Goal: Task Accomplishment & Management: Complete application form

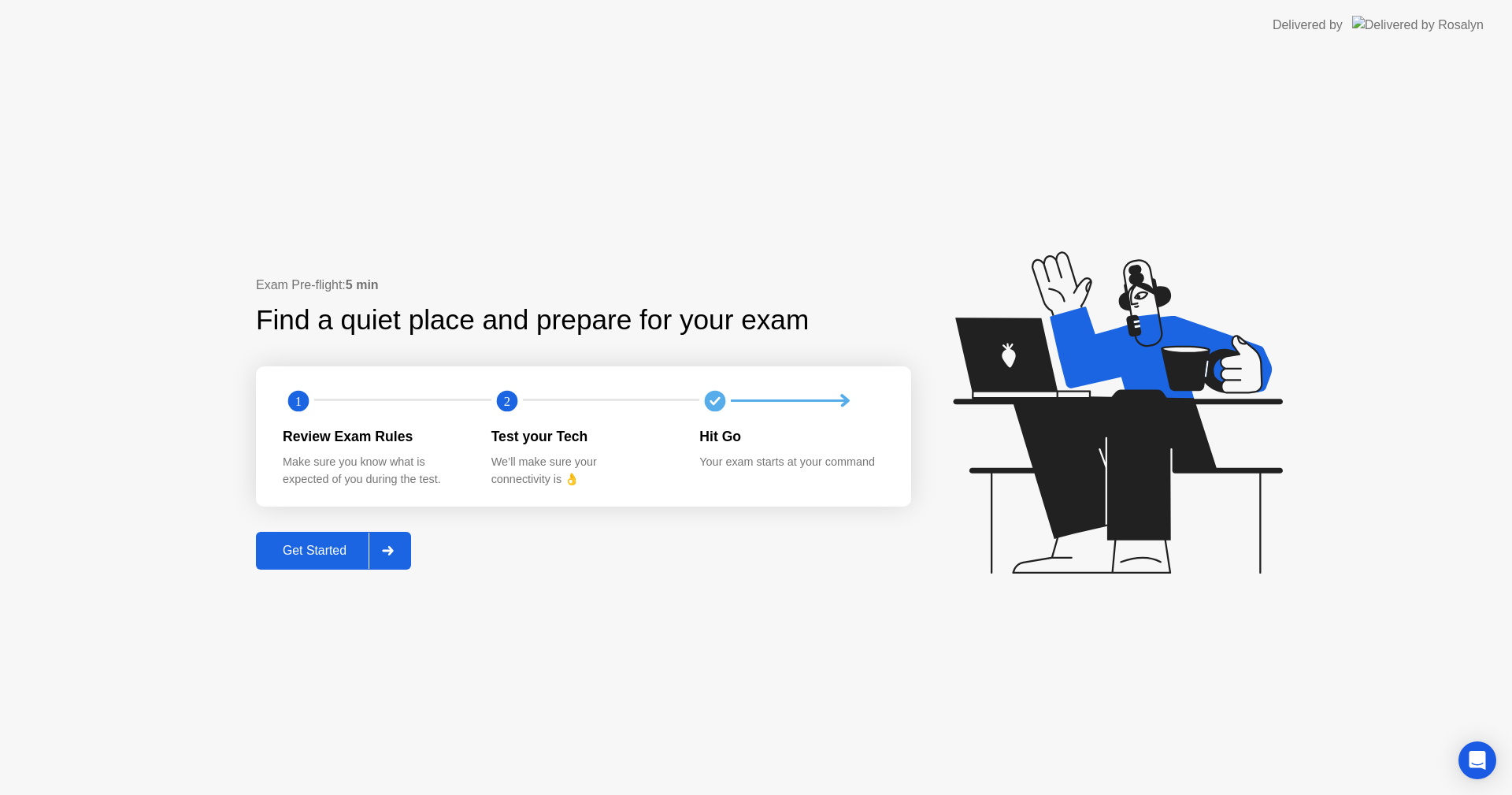
click at [335, 558] on div "Get Started" at bounding box center [315, 550] width 108 height 14
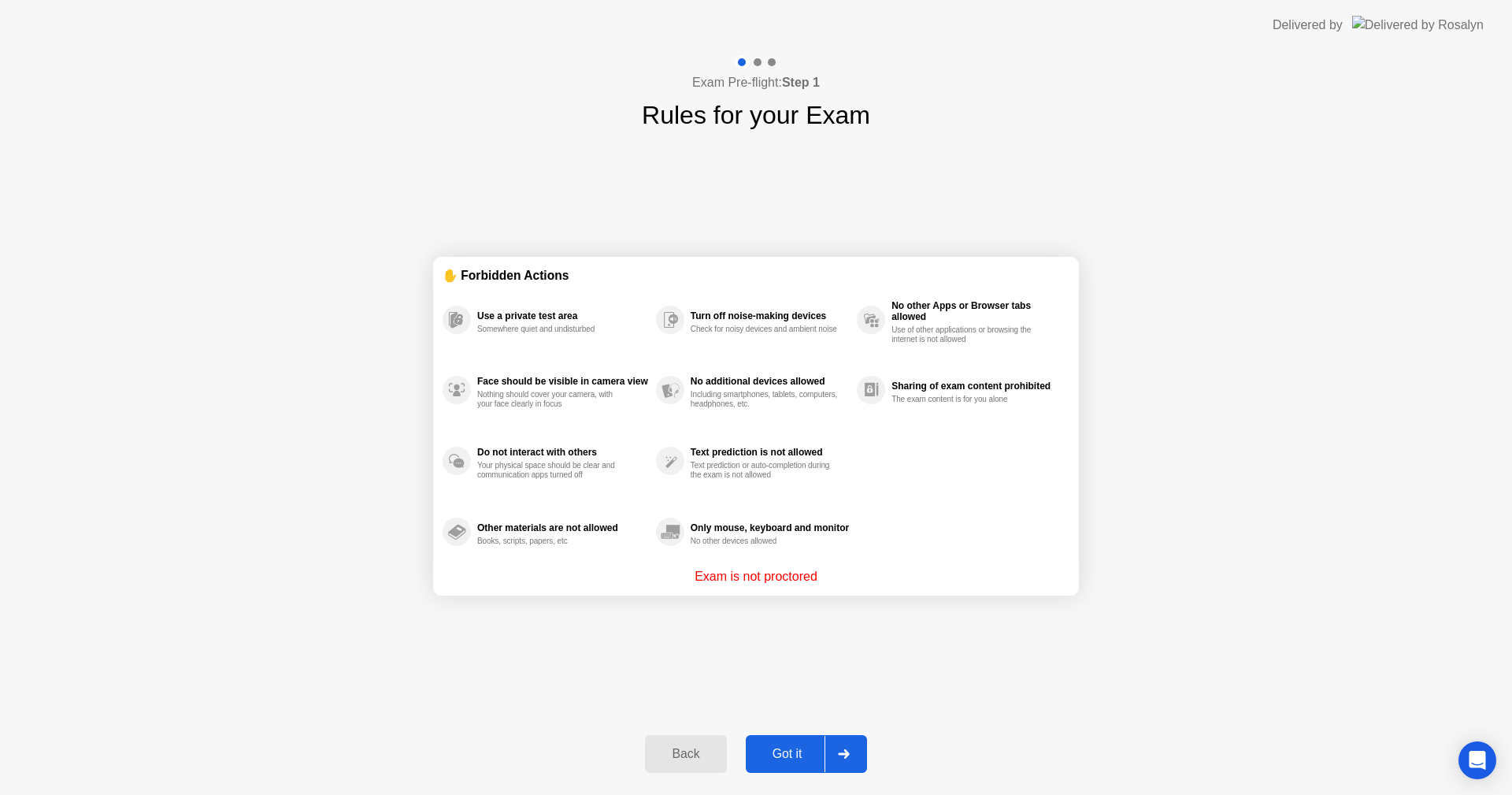
click at [800, 749] on div "Got it" at bounding box center [787, 754] width 74 height 14
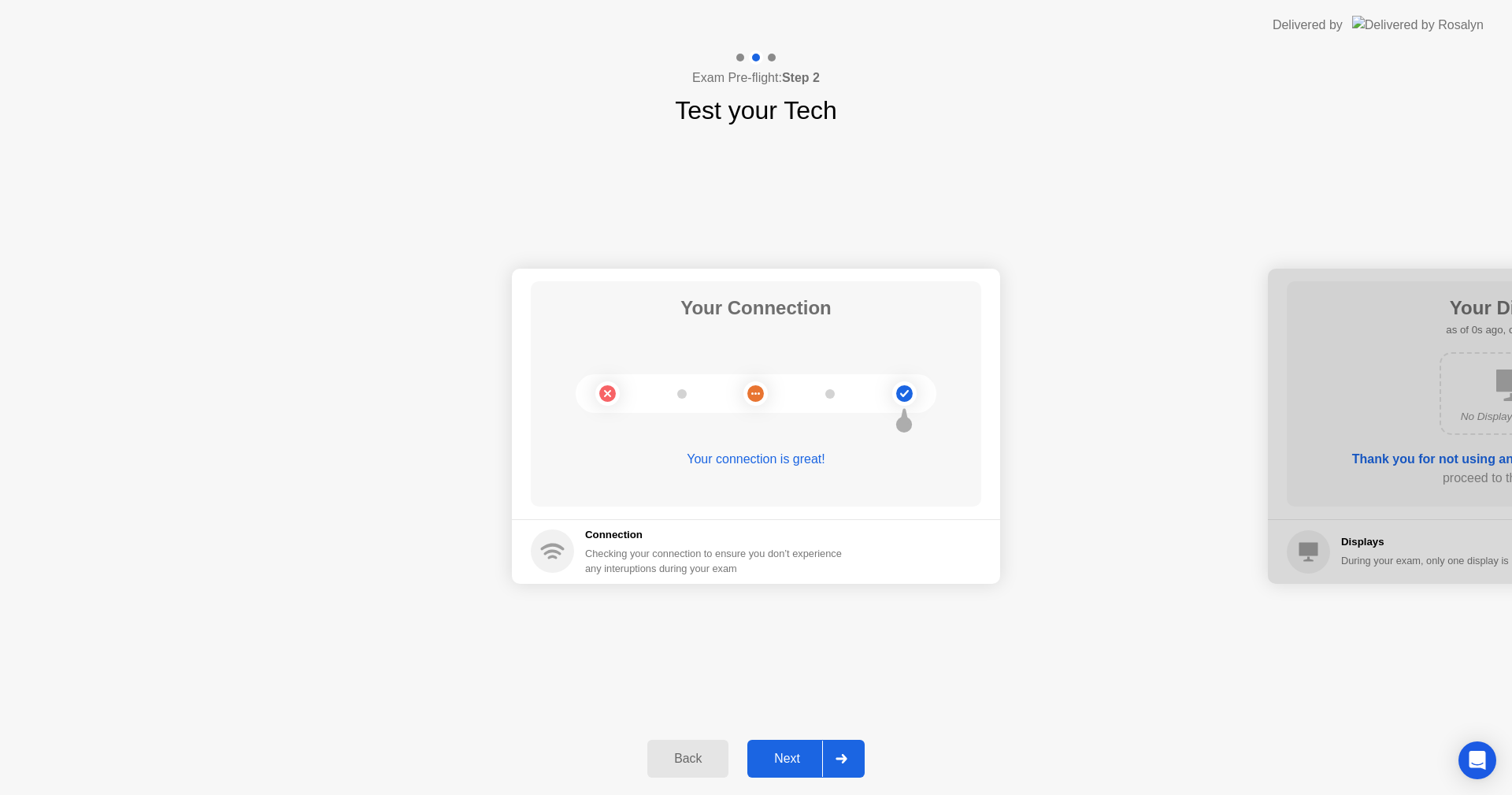
click at [797, 749] on button "Next" at bounding box center [806, 758] width 117 height 38
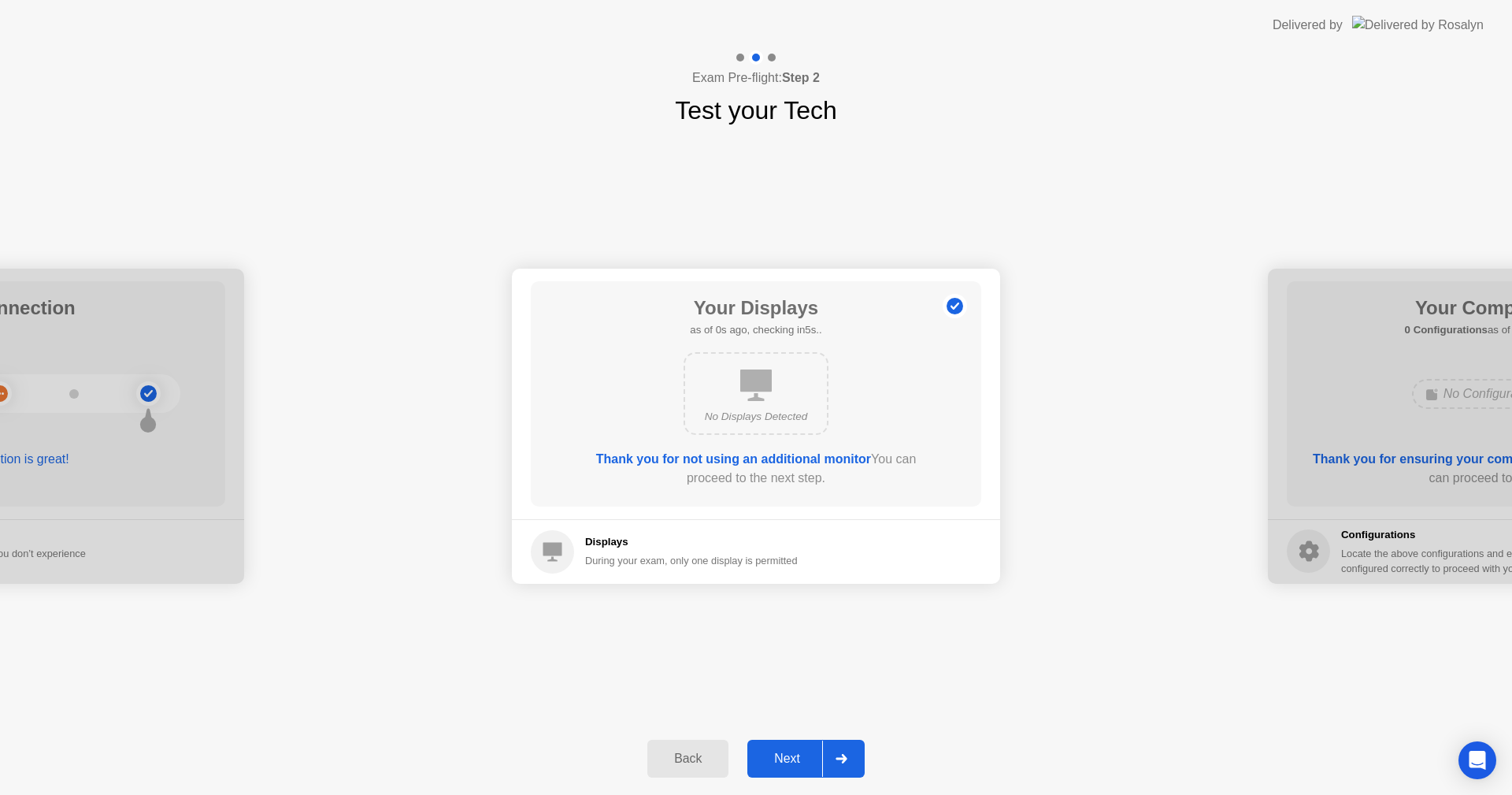
click at [797, 749] on button "Next" at bounding box center [806, 758] width 117 height 38
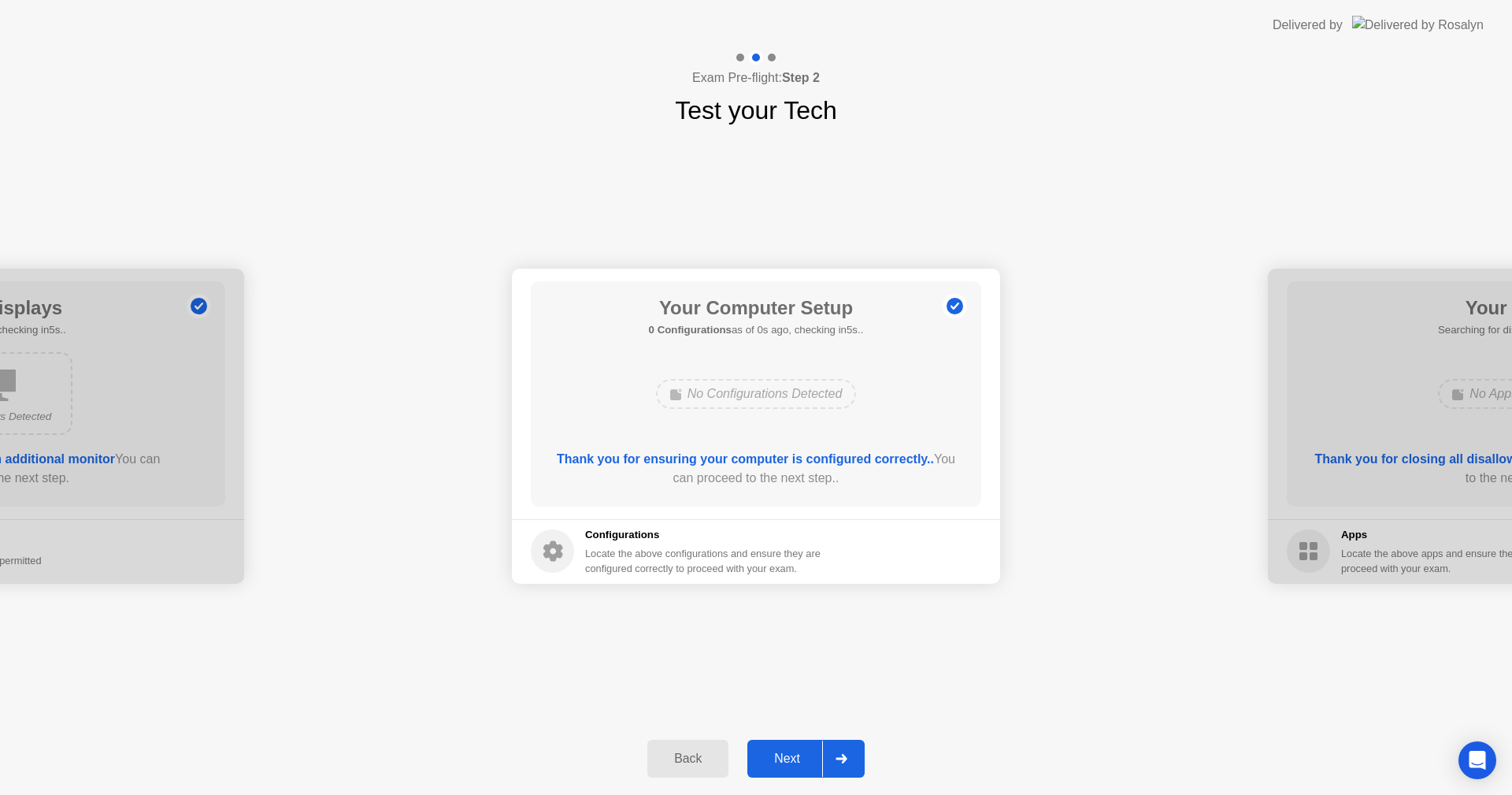
click at [797, 749] on button "Next" at bounding box center [806, 758] width 117 height 38
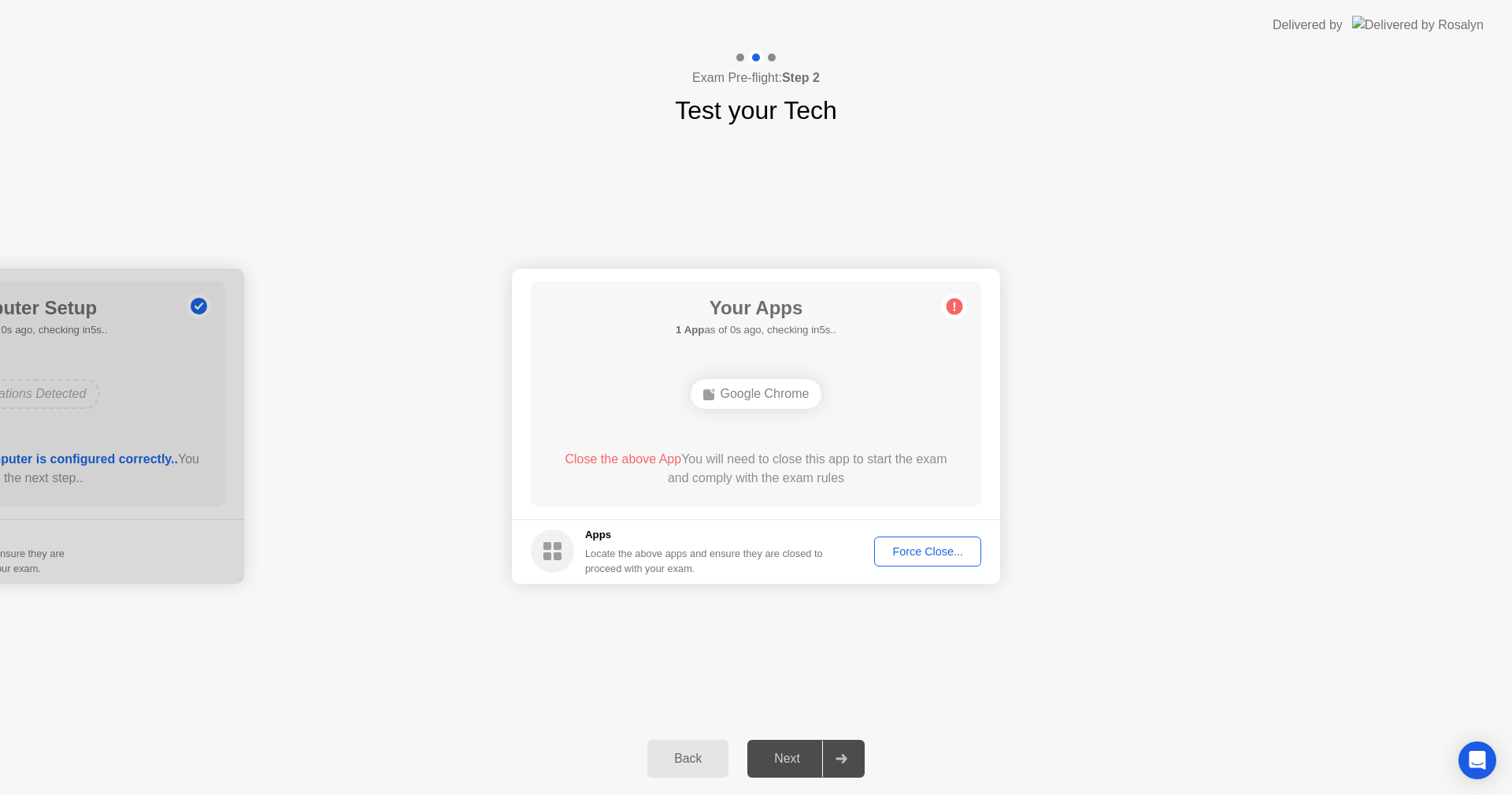
click at [905, 547] on div "Force Close..." at bounding box center [927, 551] width 96 height 13
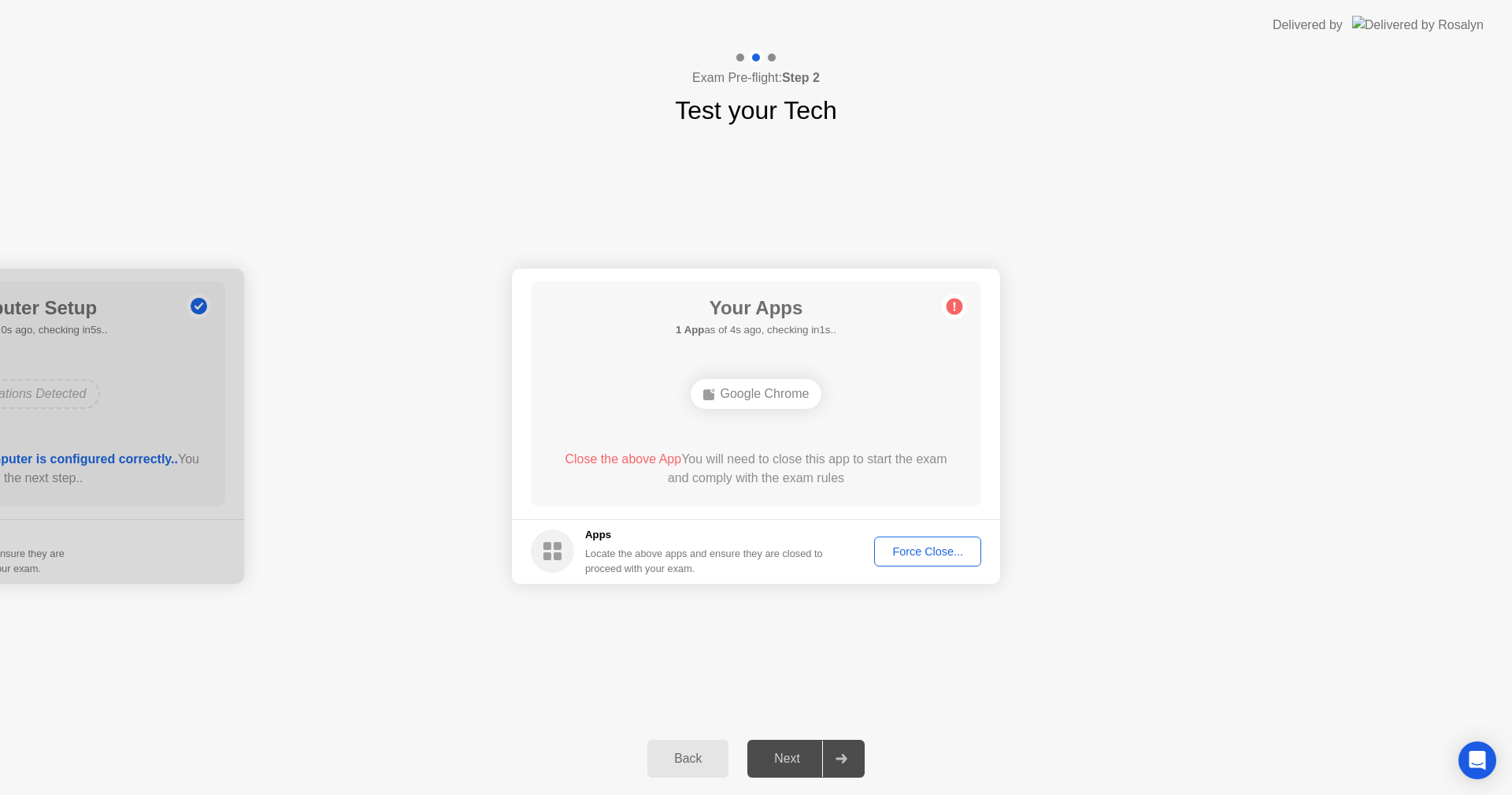
click at [938, 553] on div "Force Close..." at bounding box center [927, 551] width 96 height 13
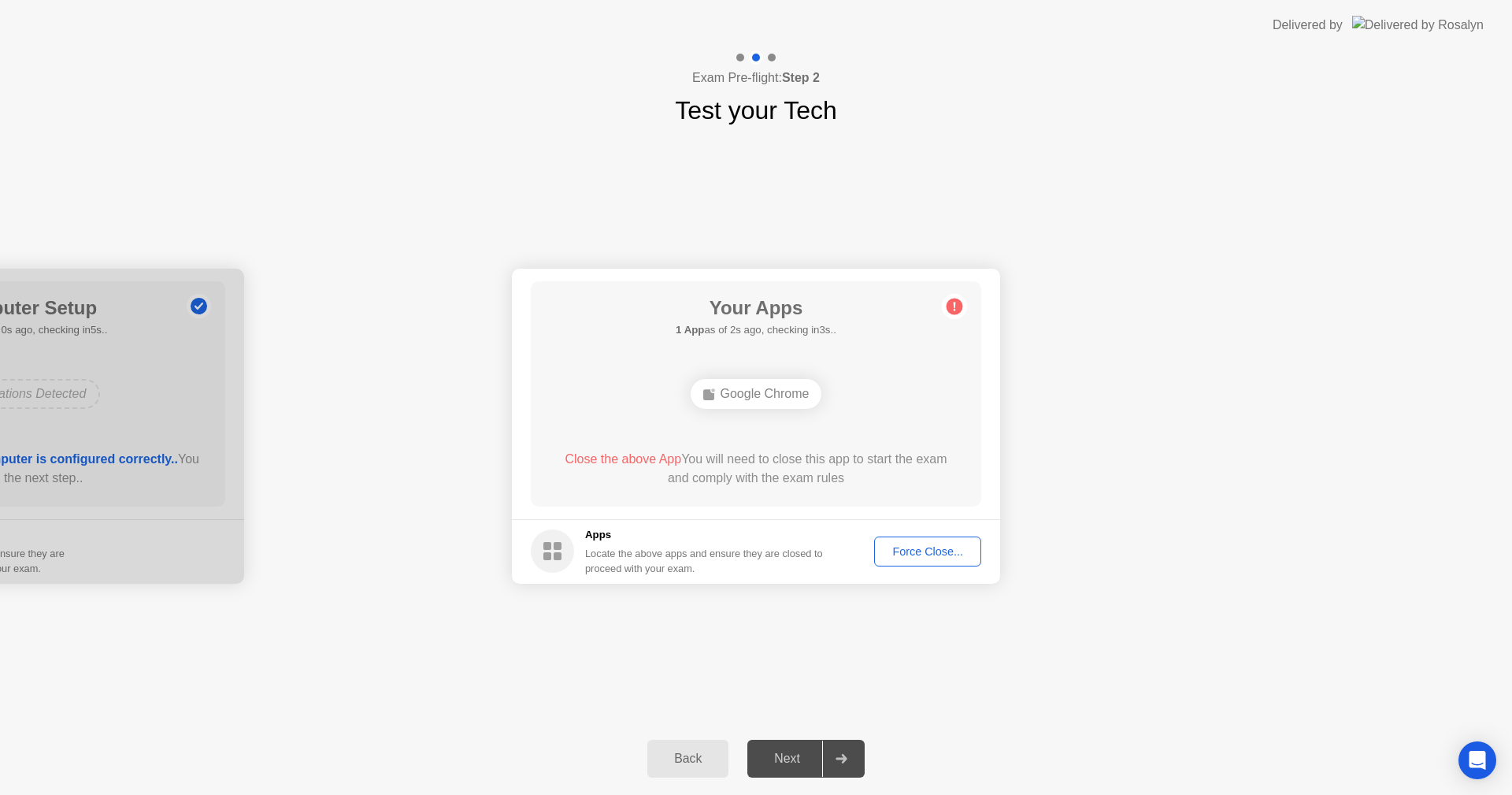
click at [960, 294] on icon at bounding box center [955, 307] width 25 height 25
click at [955, 305] on icon at bounding box center [955, 306] width 3 height 8
click at [1477, 759] on icon "Open Intercom Messenger" at bounding box center [1477, 760] width 18 height 20
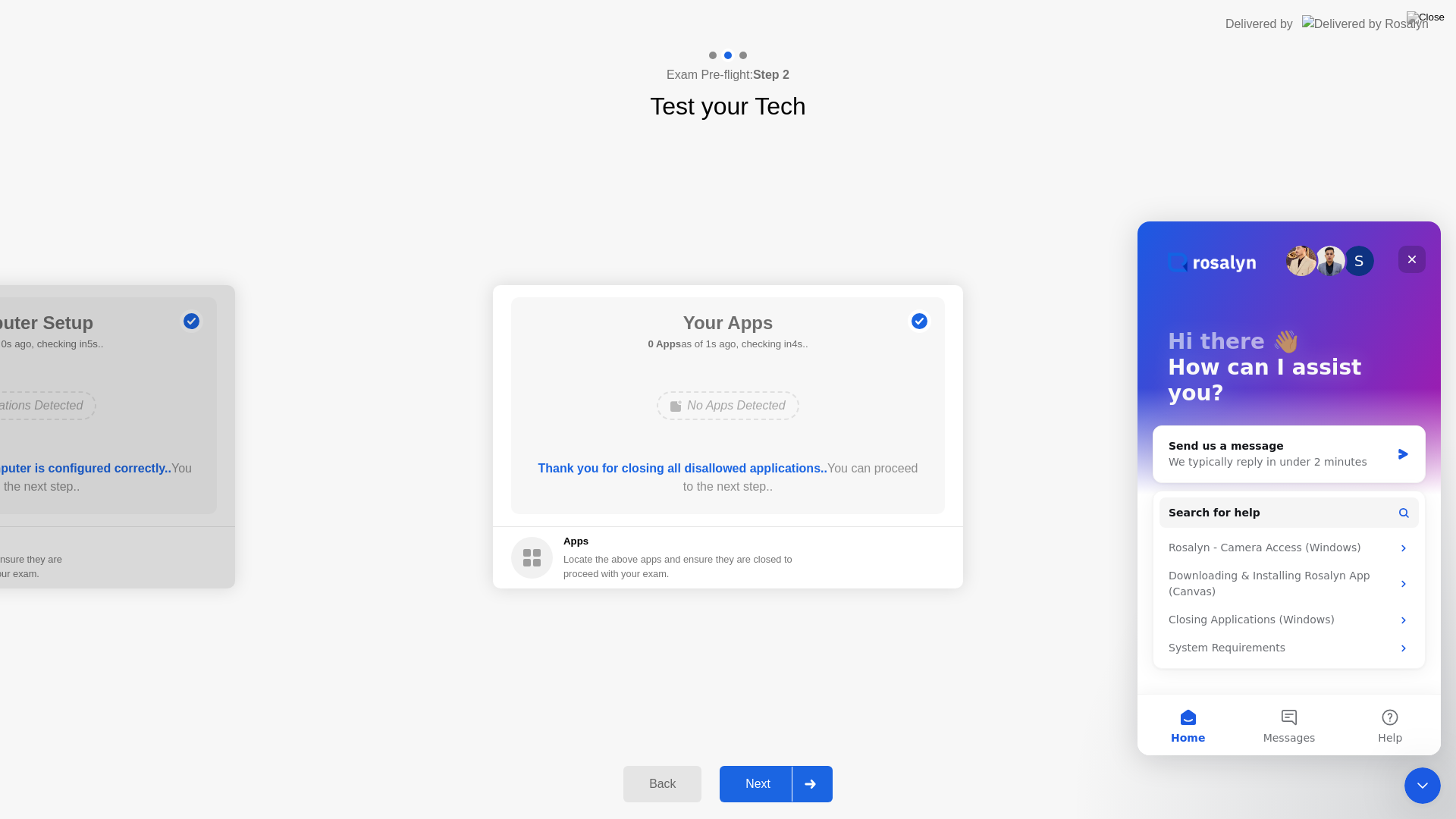
click at [1410, 255] on icon "Close" at bounding box center [1411, 259] width 12 height 12
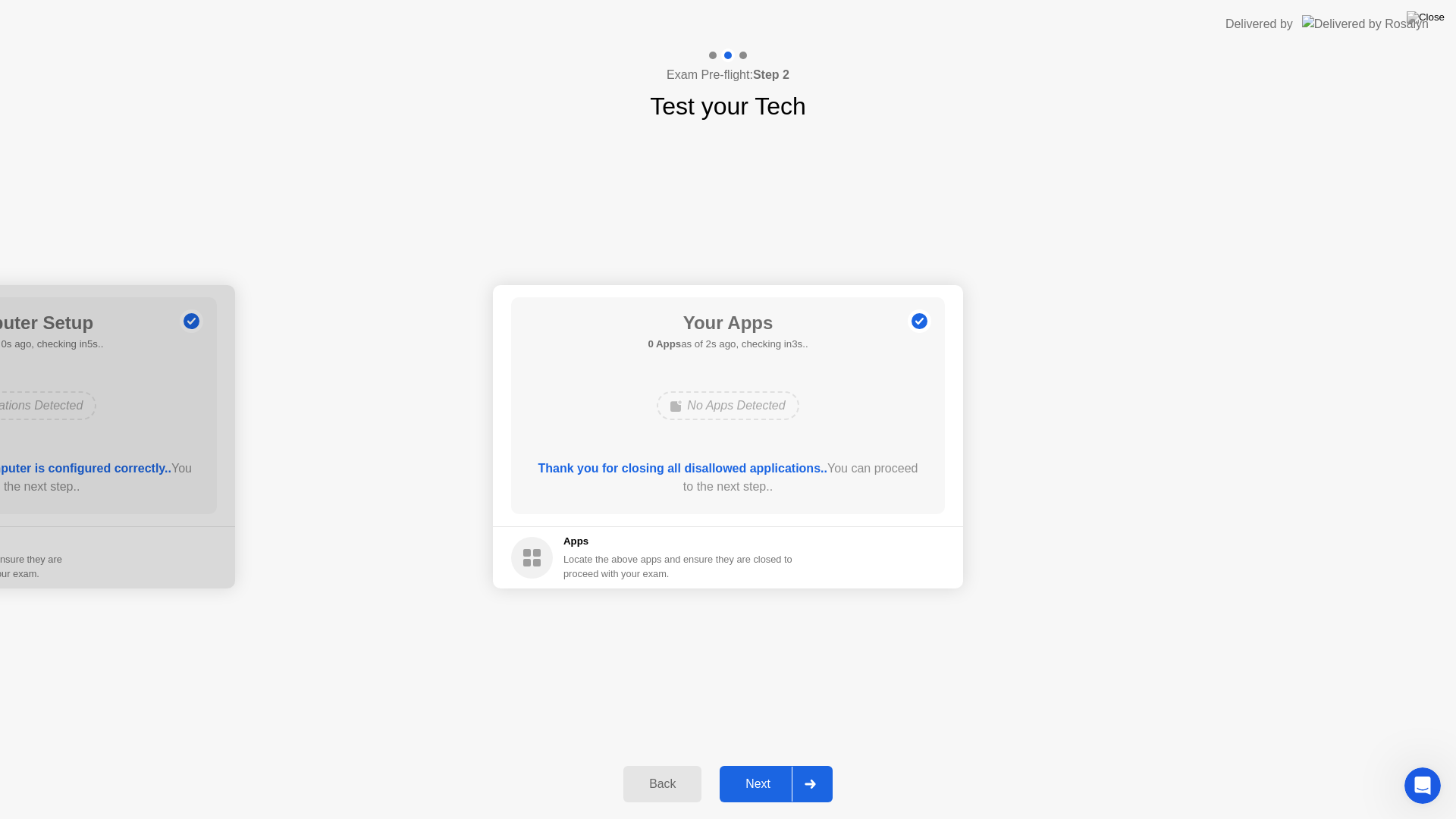
click at [769, 765] on div "Next" at bounding box center [757, 784] width 68 height 14
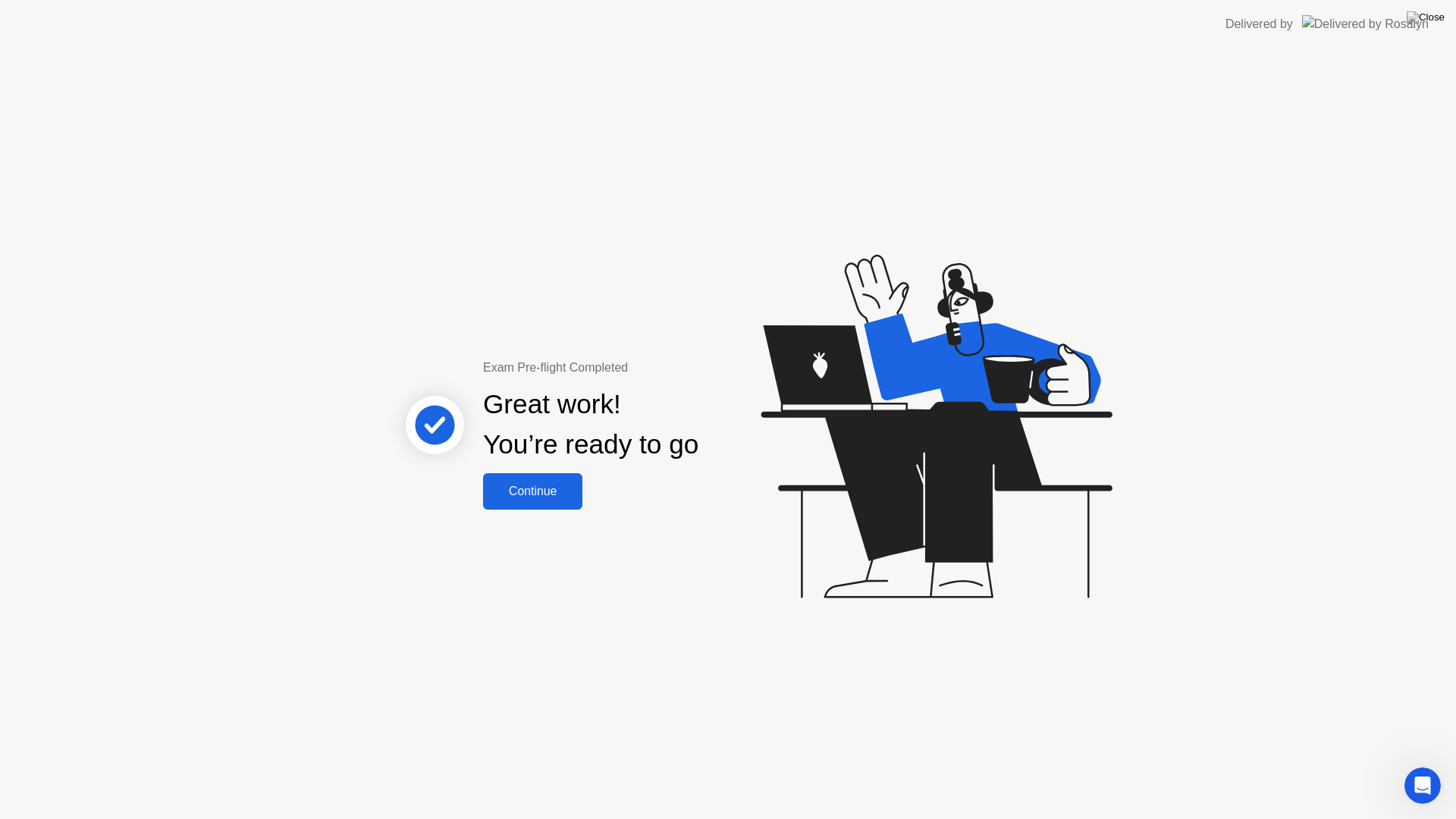
click at [538, 499] on div "Continue" at bounding box center [532, 491] width 90 height 14
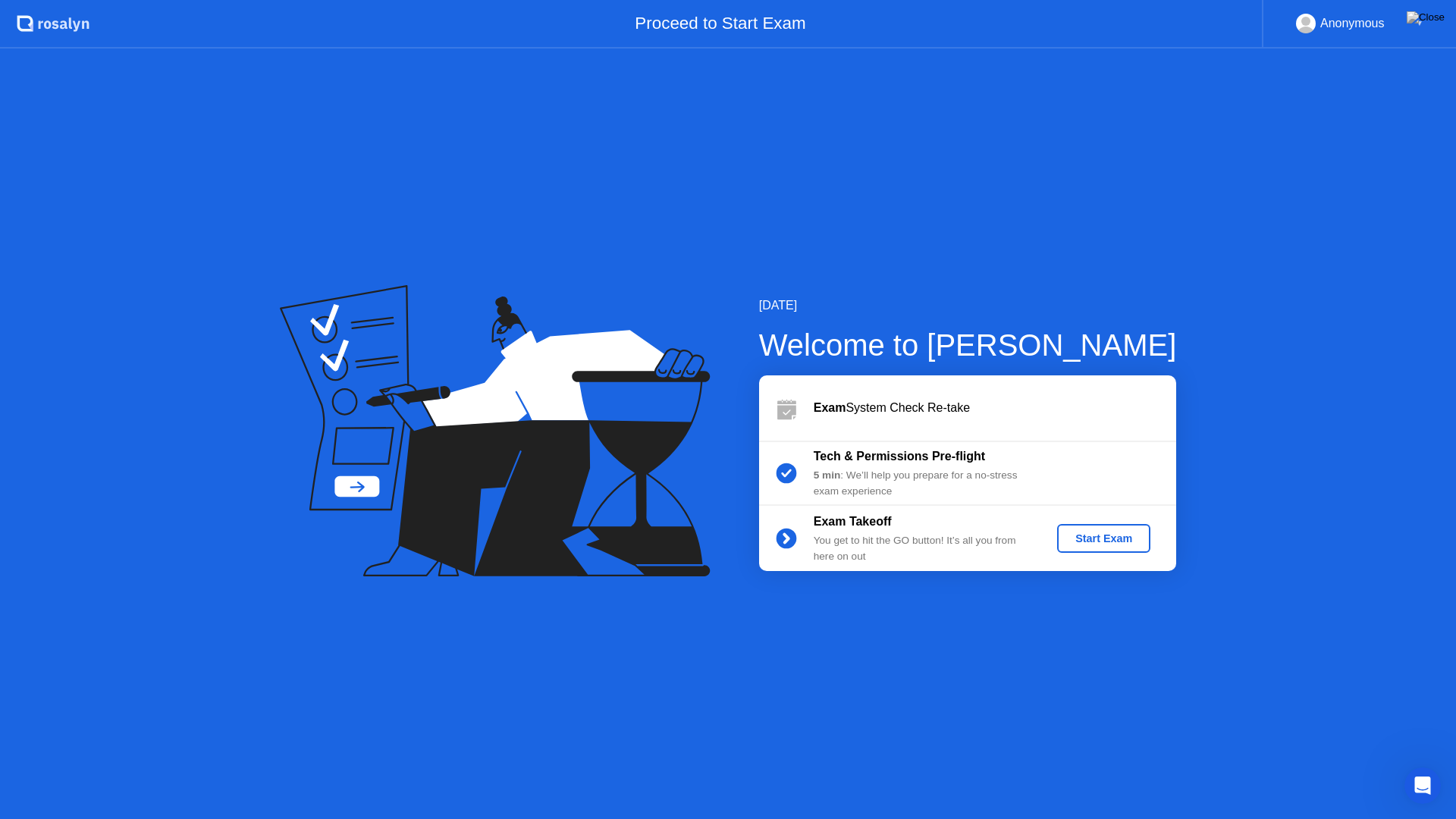
click at [1084, 544] on div "Start Exam" at bounding box center [1104, 538] width 81 height 12
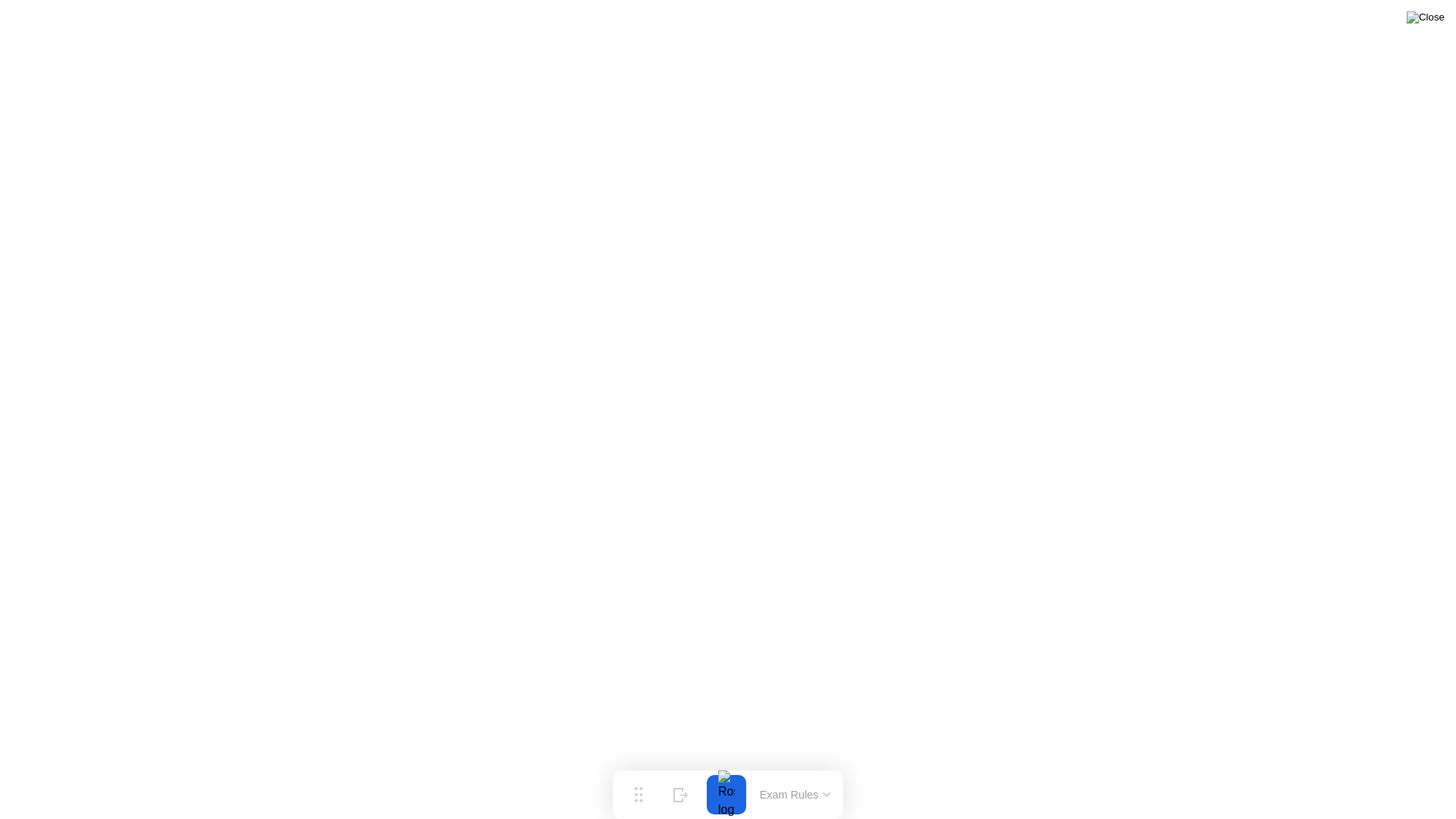
click at [1432, 20] on img at bounding box center [1425, 17] width 38 height 12
